Goal: Information Seeking & Learning: Check status

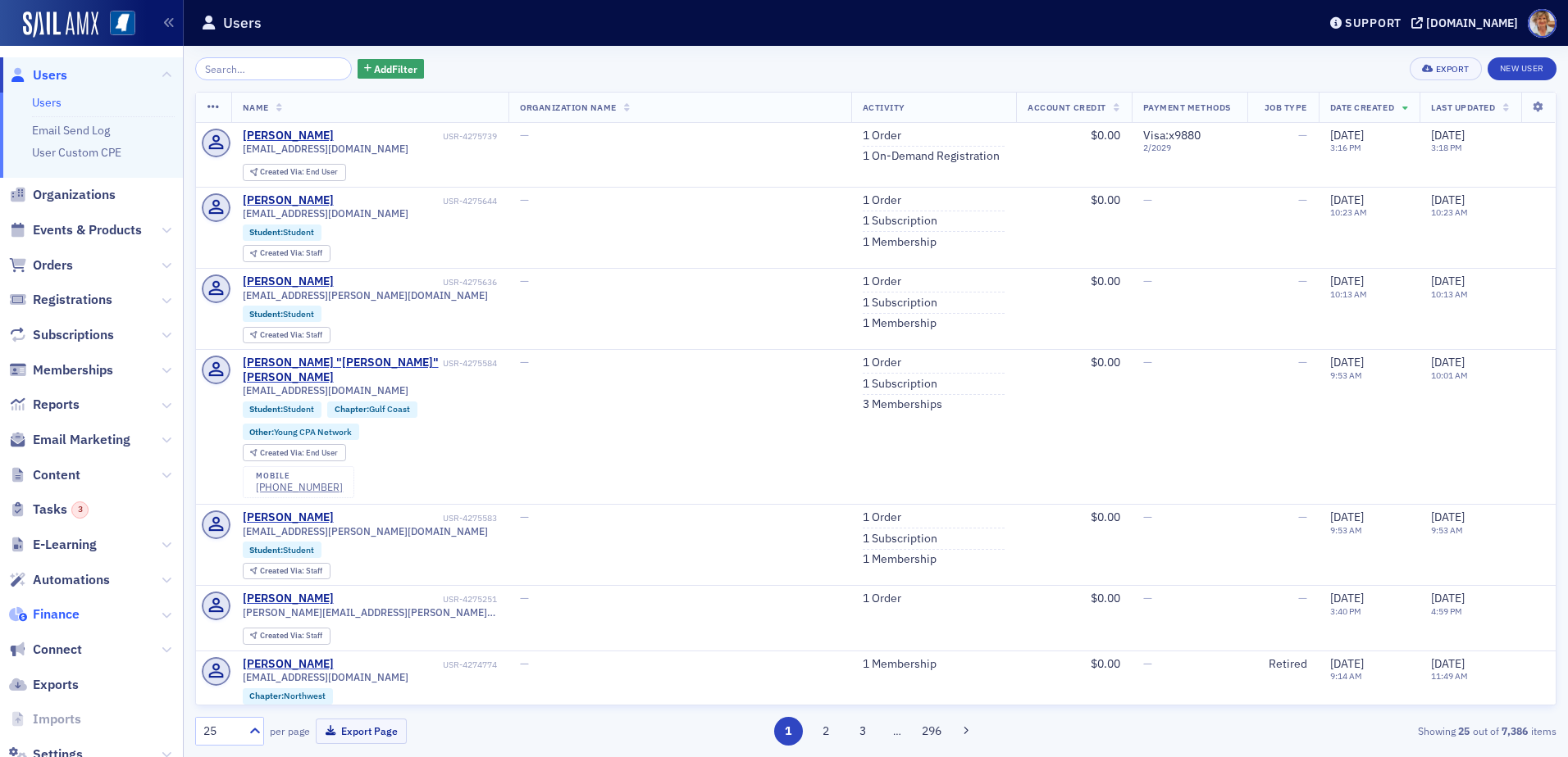
click at [65, 617] on span "Finance" at bounding box center [56, 615] width 47 height 18
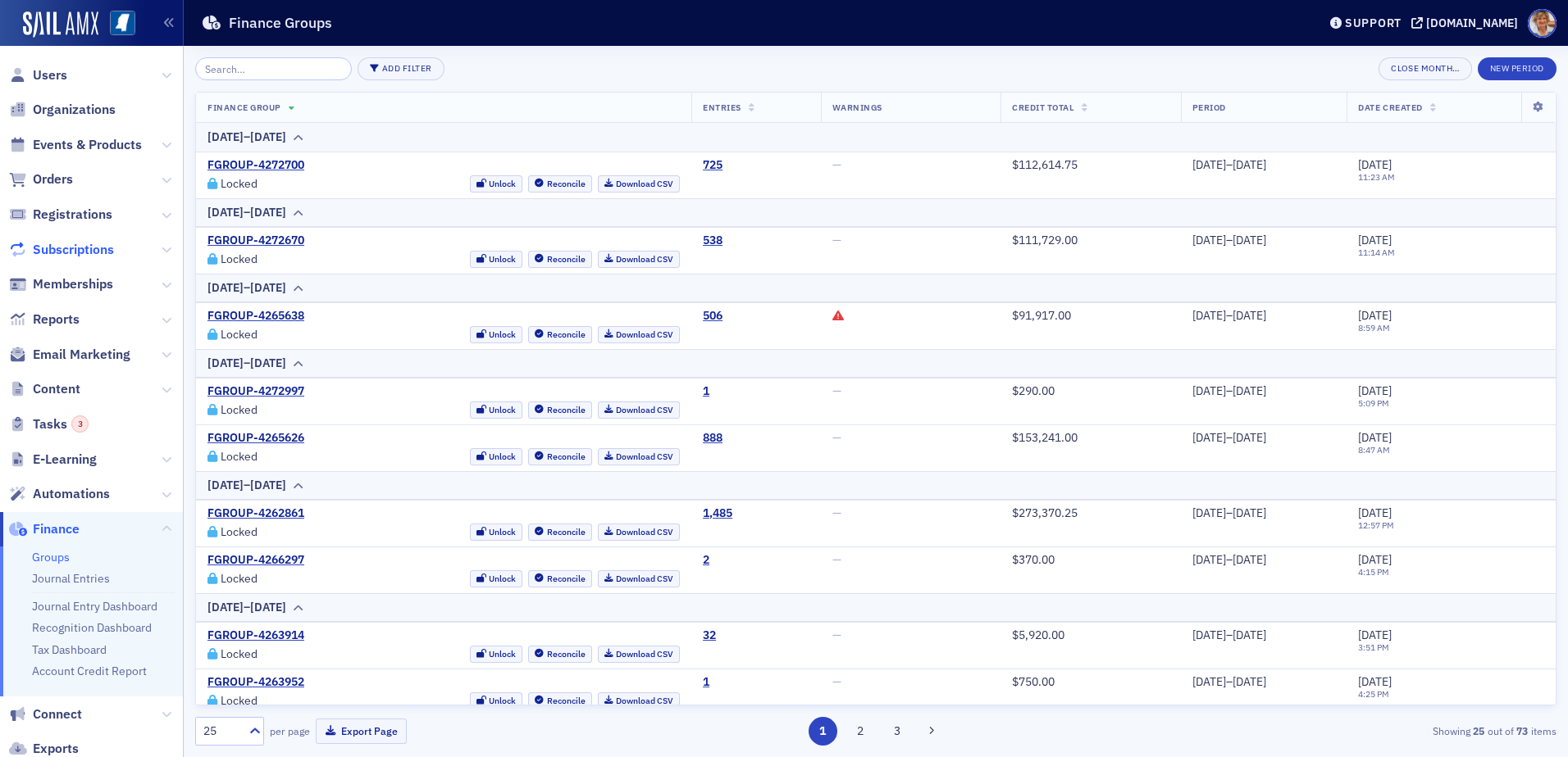
click at [48, 246] on span "Subscriptions" at bounding box center [73, 250] width 81 height 18
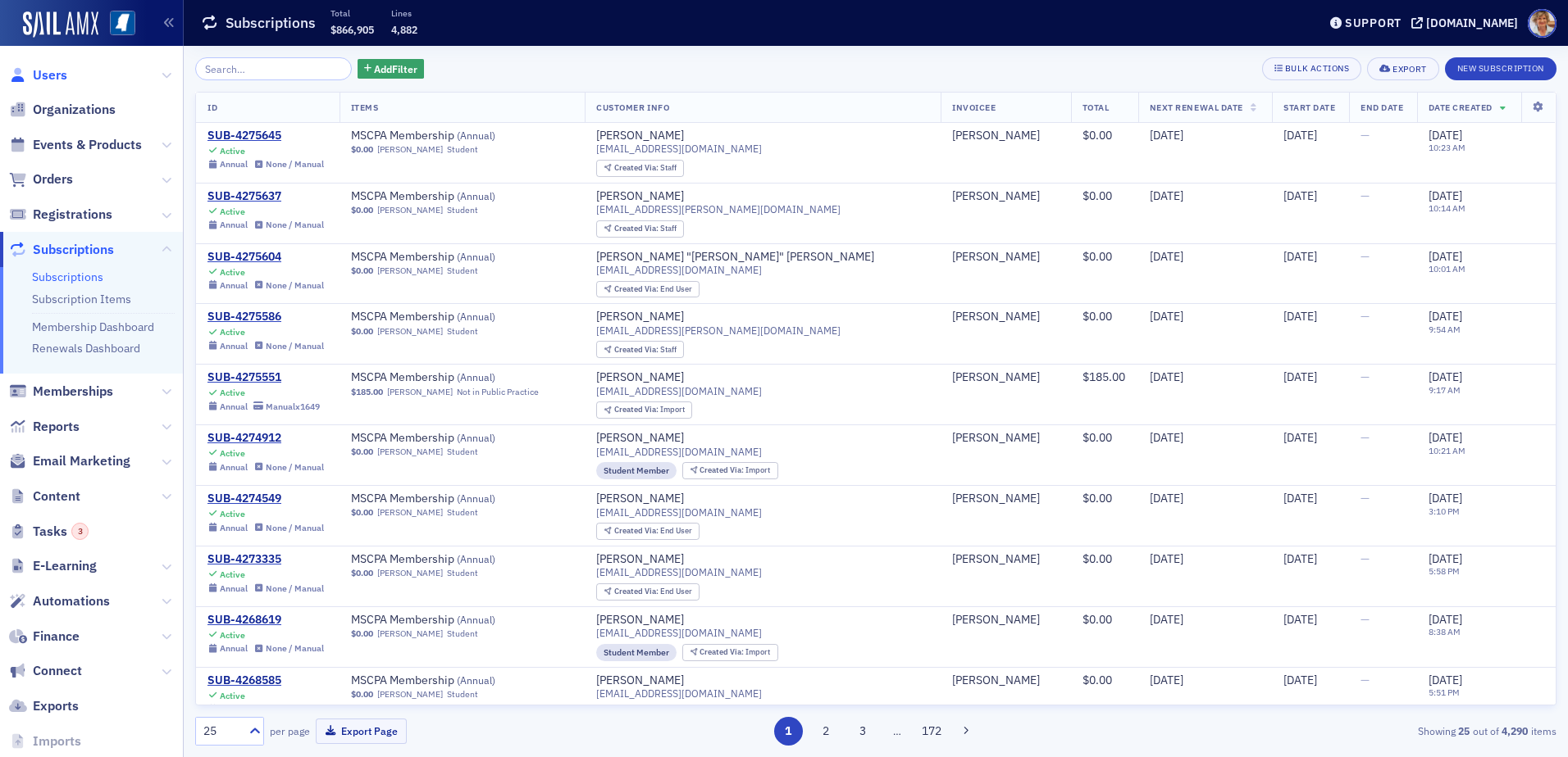
click at [56, 74] on span "Users" at bounding box center [50, 76] width 34 height 18
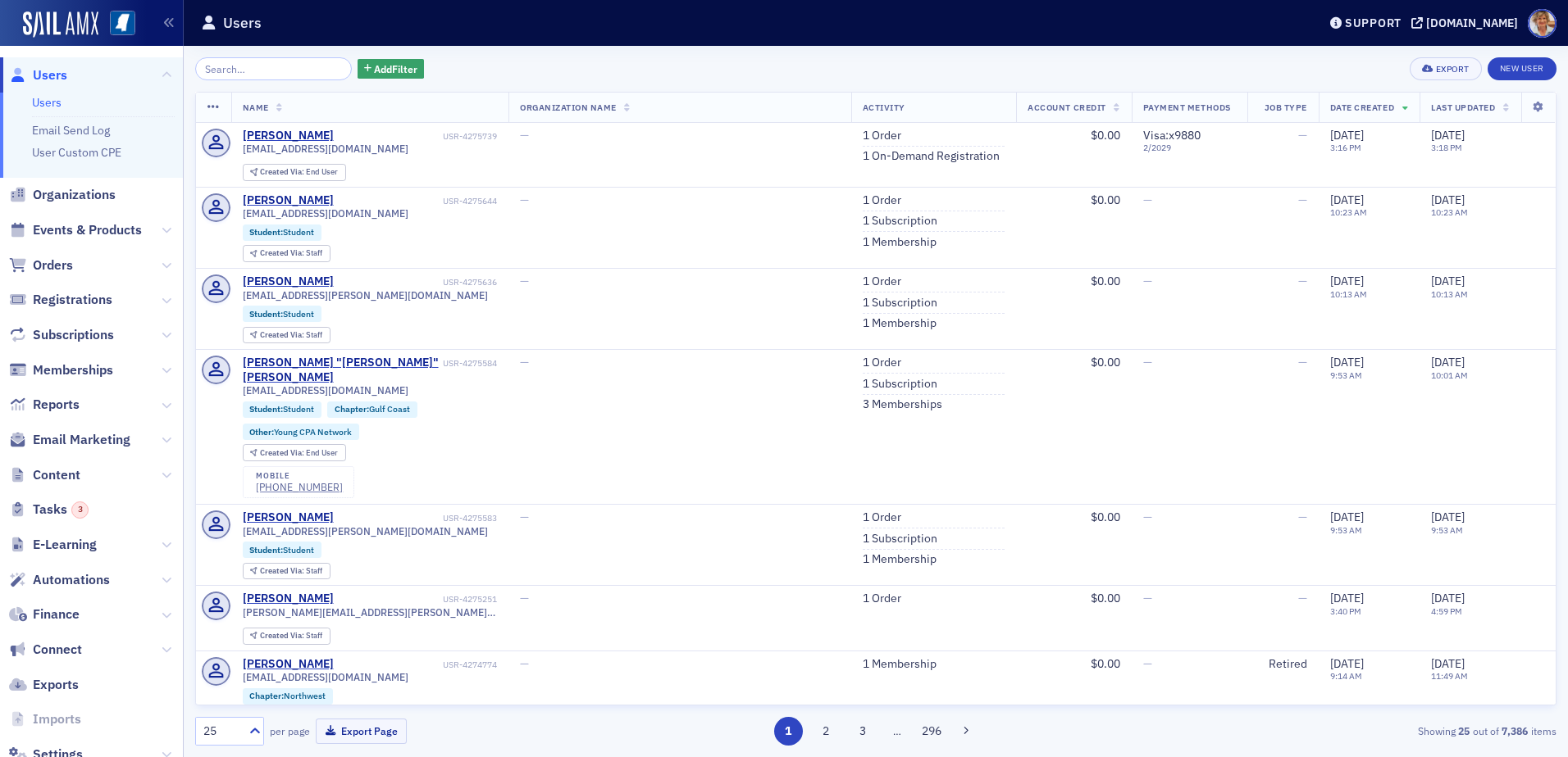
click at [53, 105] on link "Users" at bounding box center [47, 103] width 30 height 14
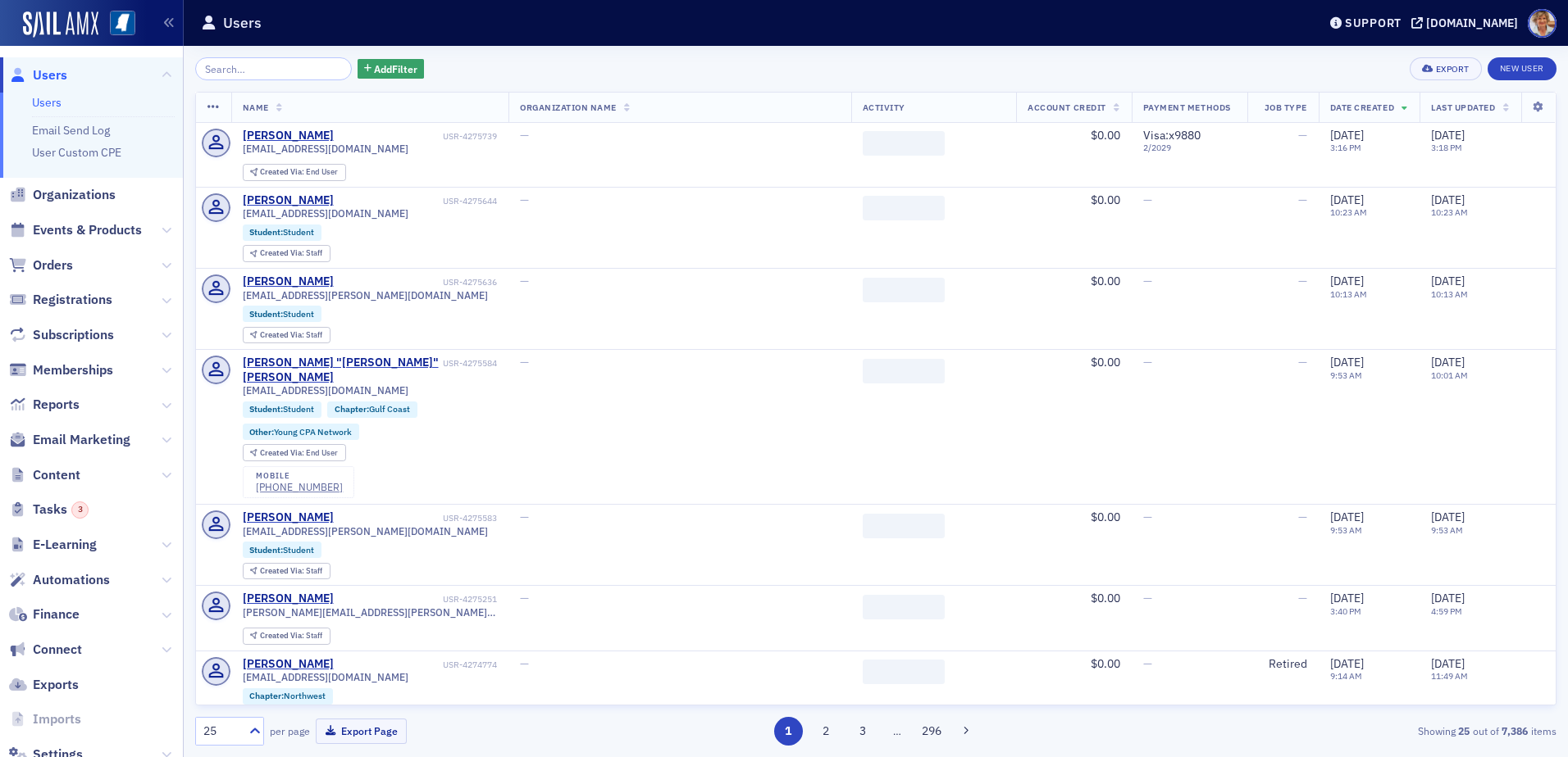
click at [243, 65] on input "search" at bounding box center [274, 68] width 157 height 23
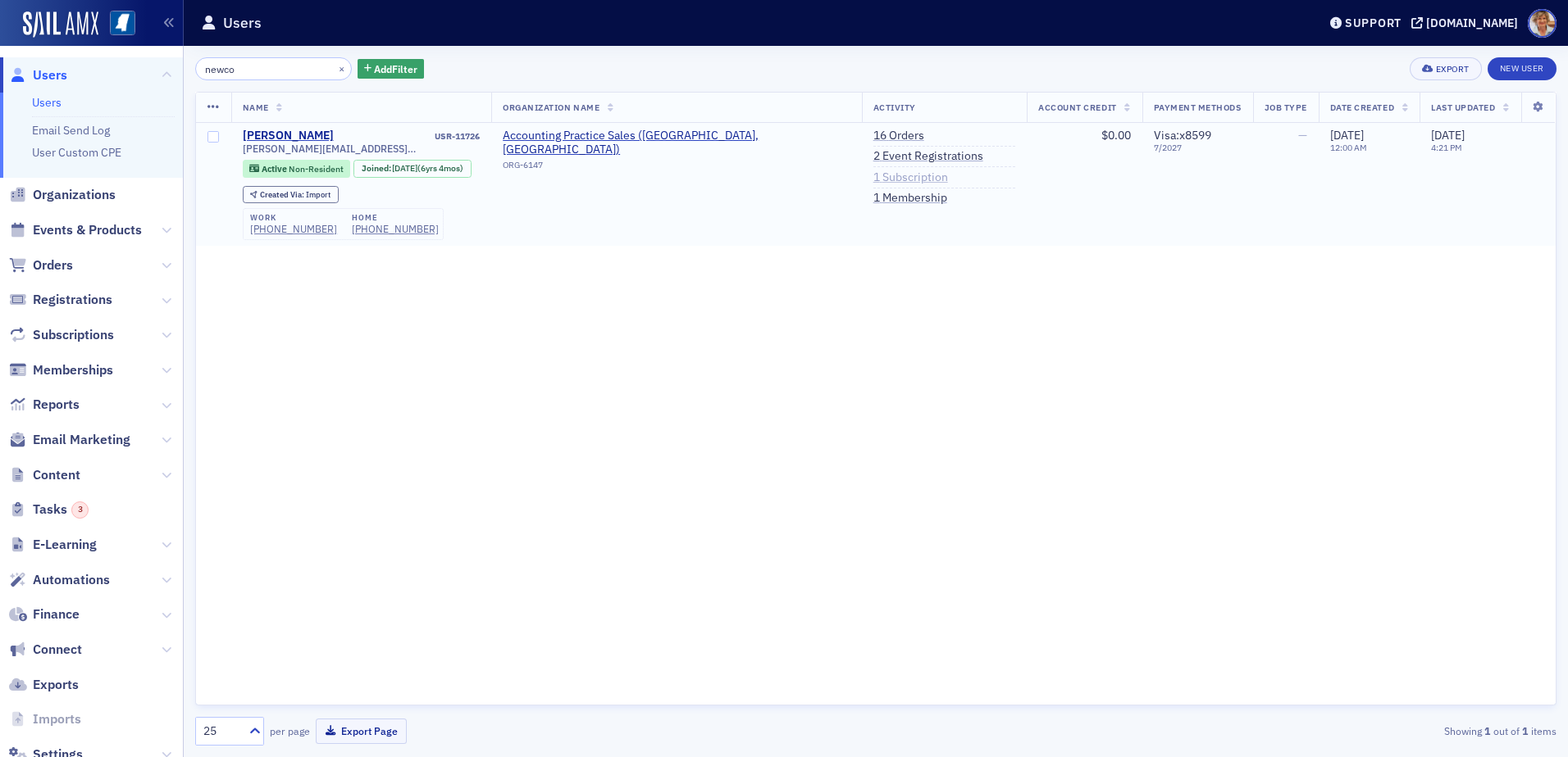
type input "newco"
click at [874, 140] on link "16 Orders" at bounding box center [899, 136] width 50 height 14
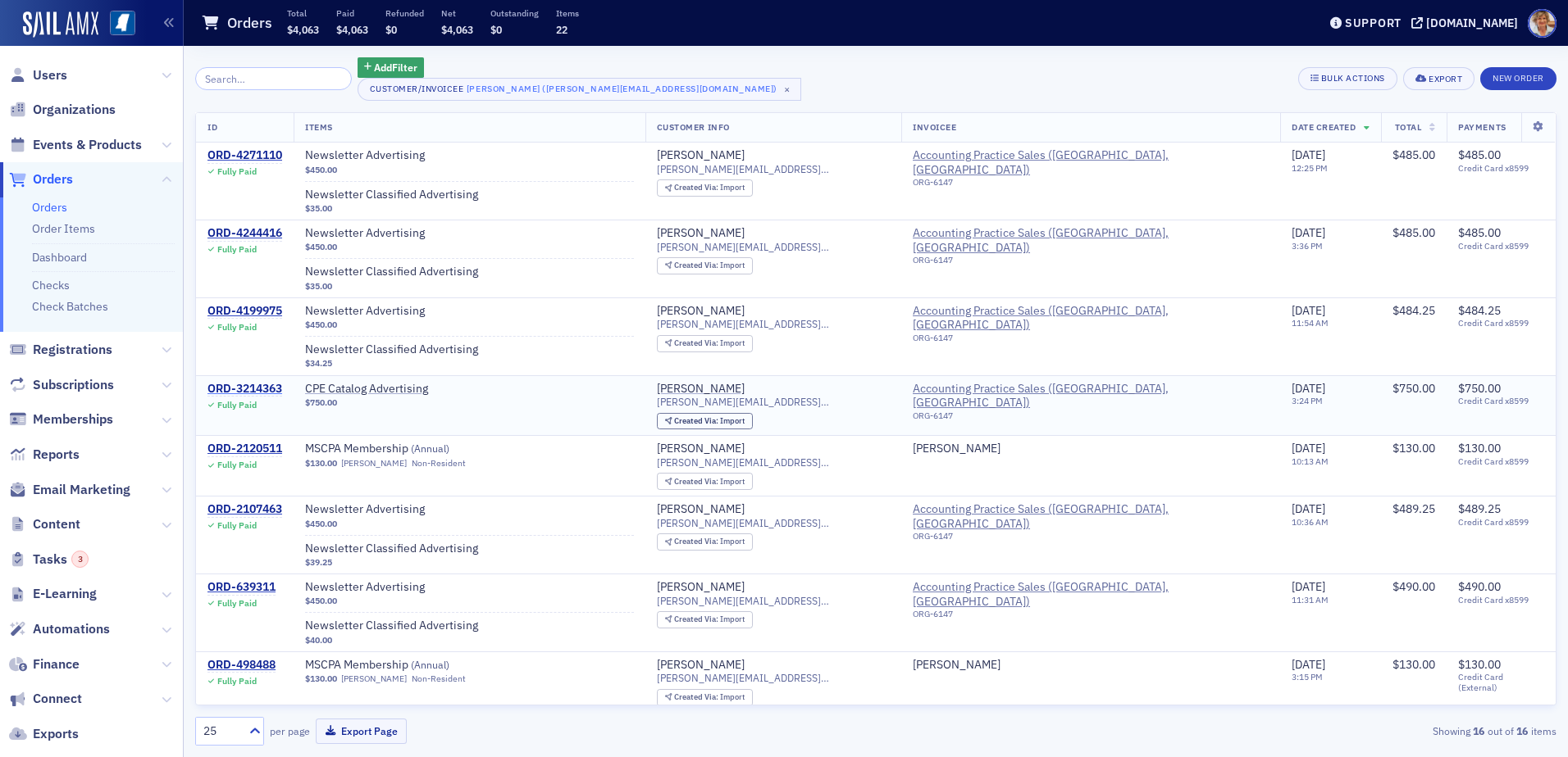
click at [251, 390] on div "ORD-3214363" at bounding box center [244, 389] width 75 height 14
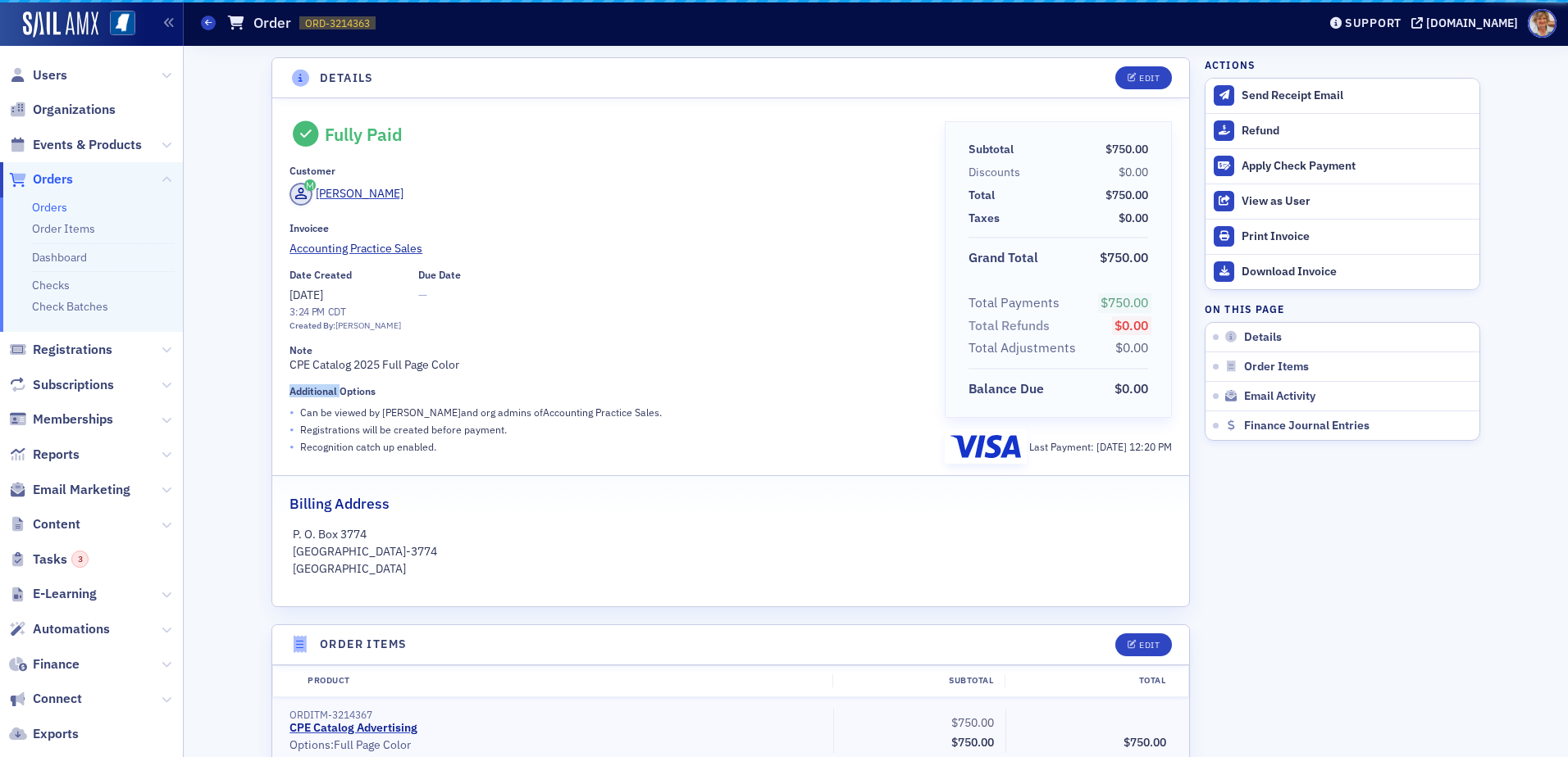
click at [252, 390] on div "Details Edit Fully Paid Customer [PERSON_NAME] Invoicee Accounting Practice Sal…" at bounding box center [876, 681] width 1362 height 1271
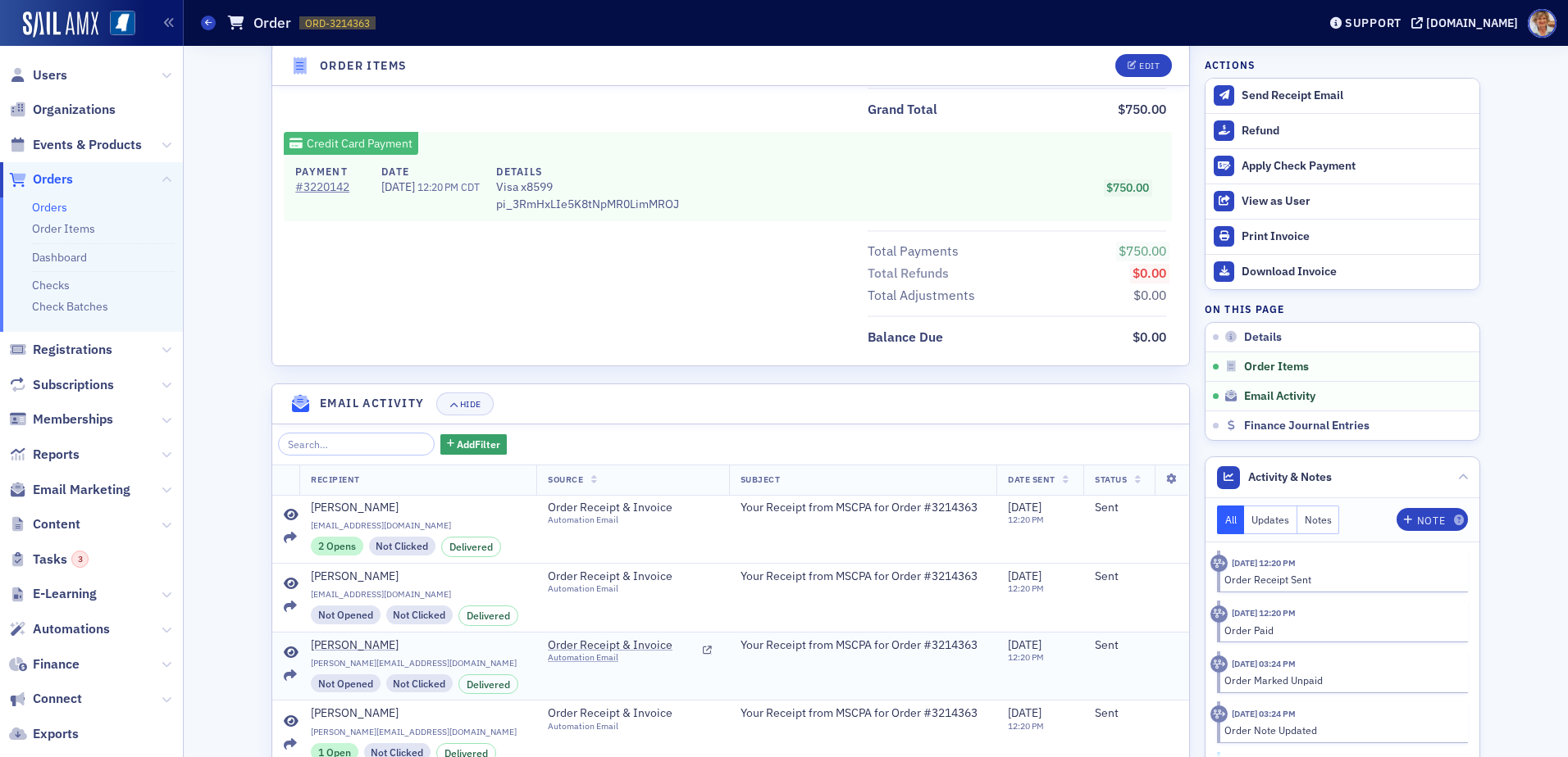
scroll to position [872, 0]
